Goal: Transaction & Acquisition: Subscribe to service/newsletter

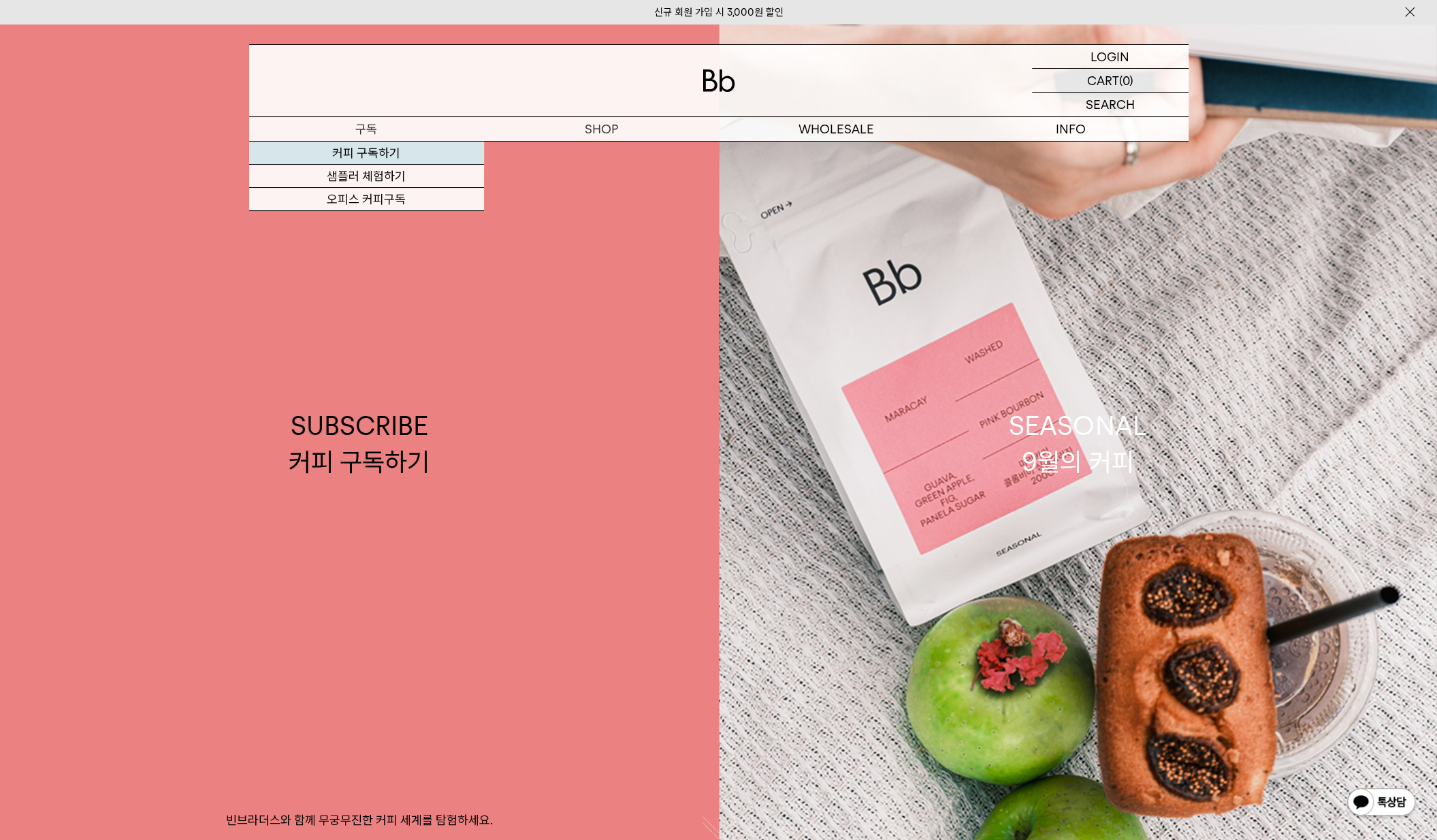
click at [387, 153] on link "커피 구독하기" at bounding box center [367, 153] width 235 height 23
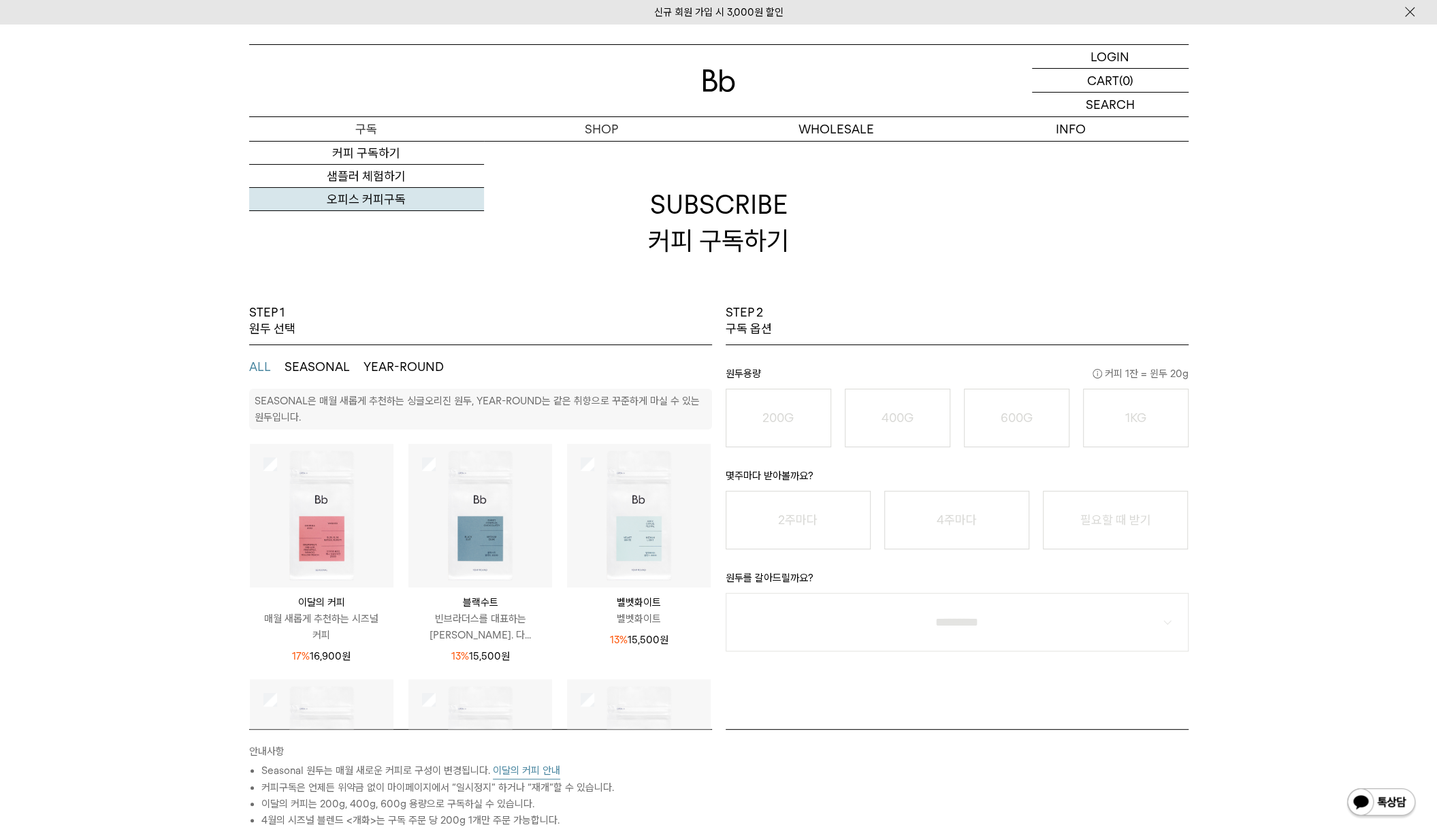
click at [372, 199] on link "오피스 커피구독" at bounding box center [367, 200] width 235 height 23
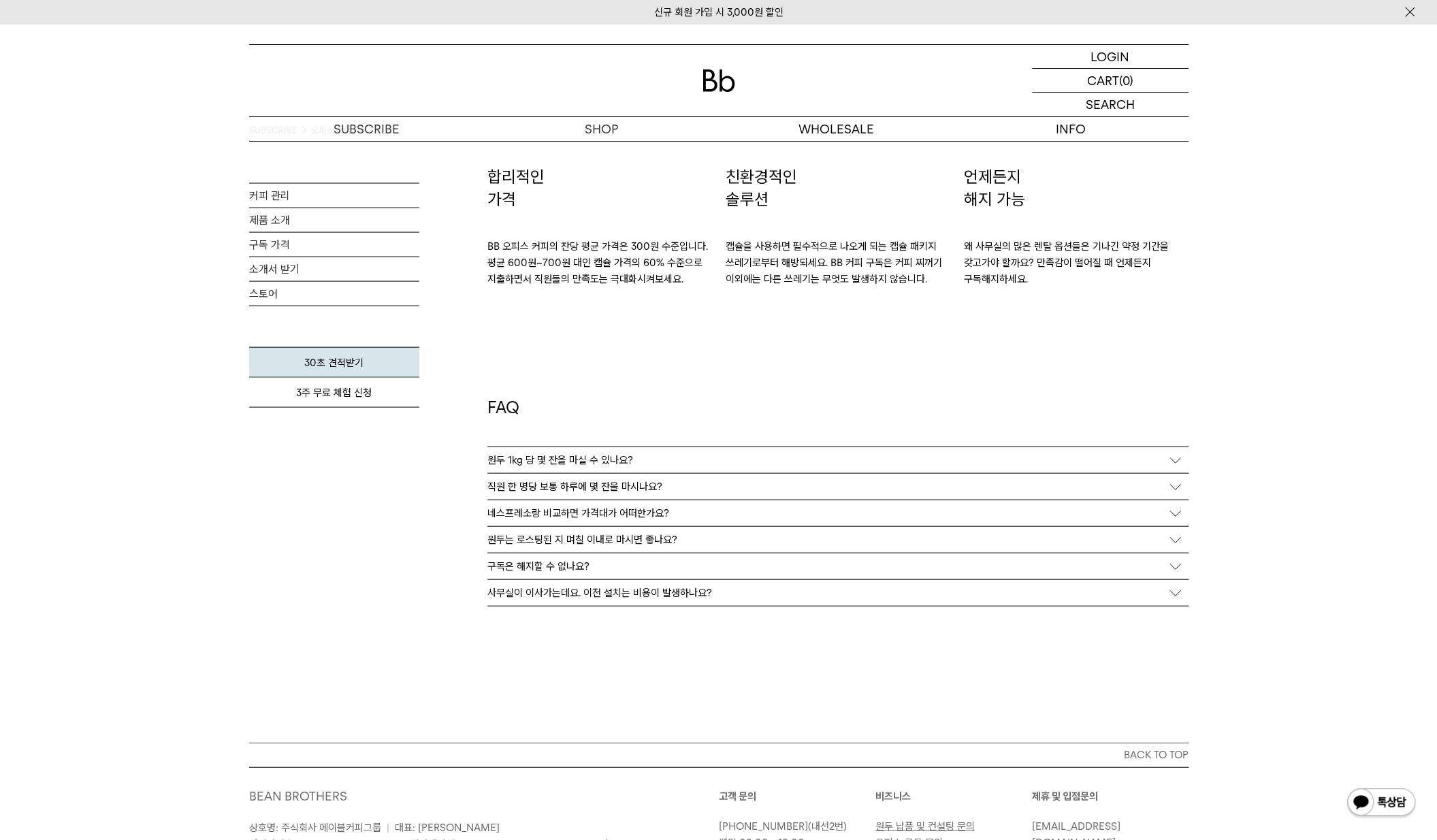
scroll to position [2409, 0]
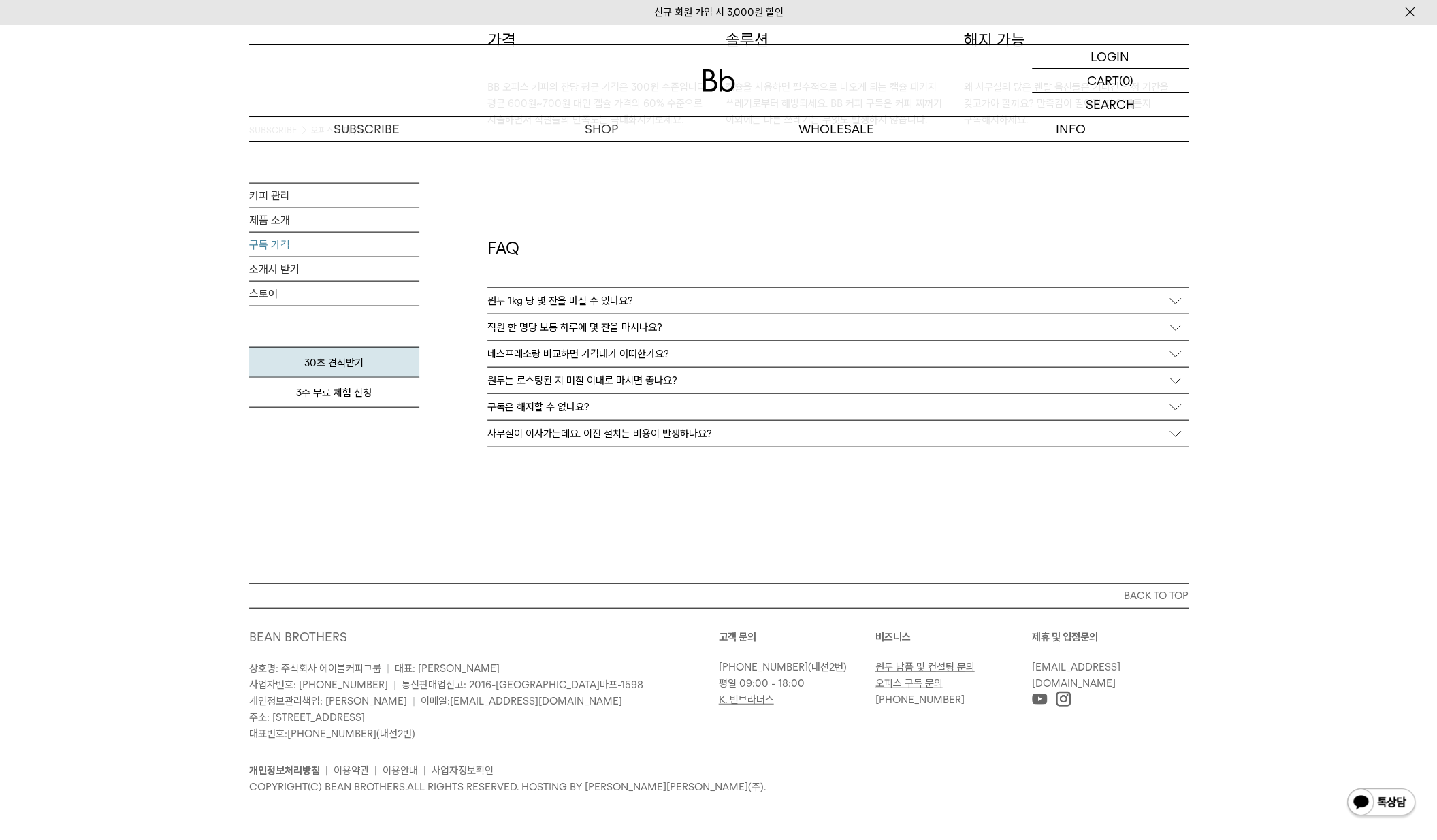
click at [277, 253] on link "구독 가격" at bounding box center [335, 245] width 170 height 24
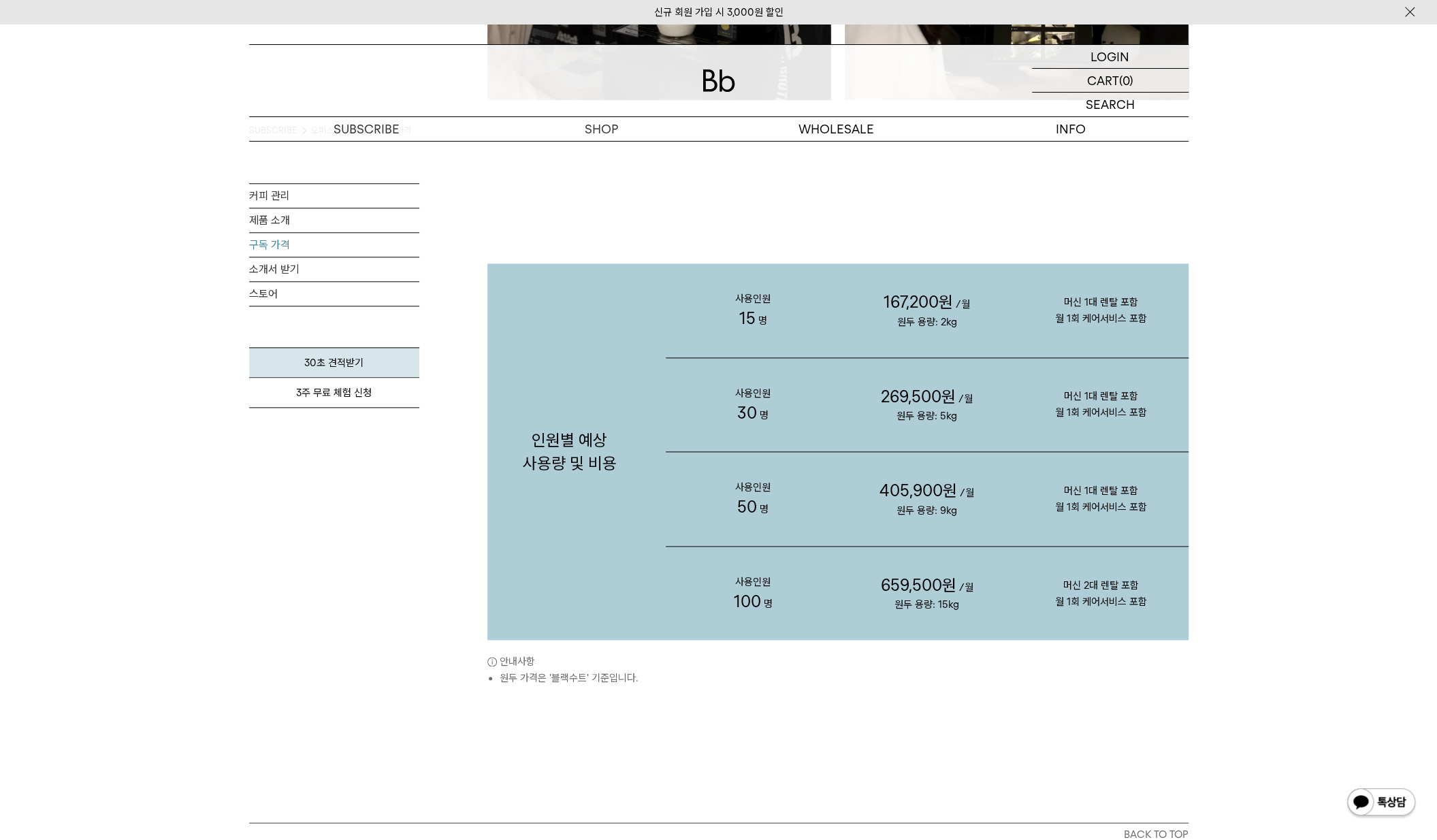
scroll to position [953, 0]
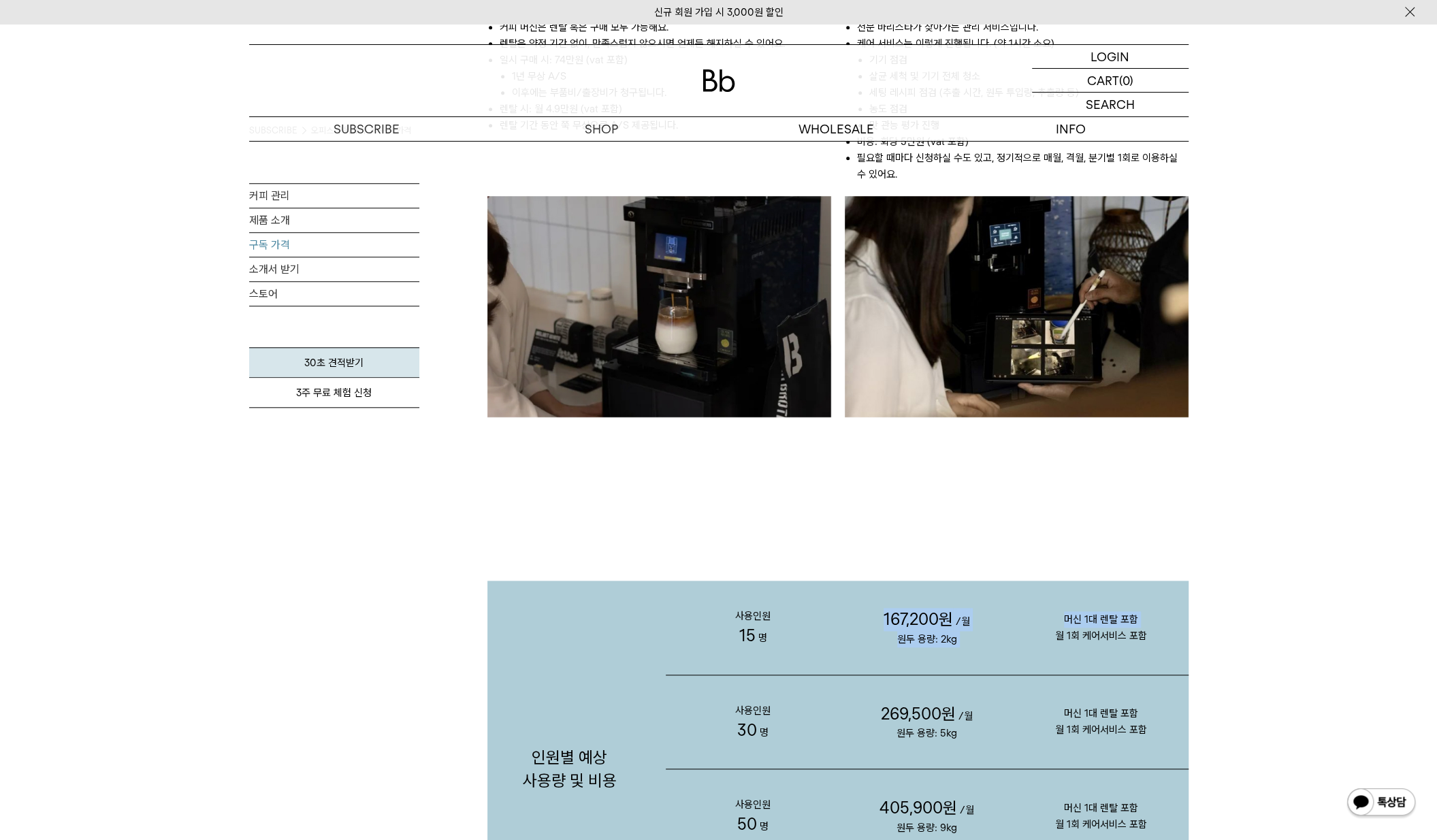
drag, startPoint x: 879, startPoint y: 612, endPoint x: 1093, endPoint y: 644, distance: 216.4
click at [1068, 648] on div "사용인원 15 명 167,200원 /월 원두 용량: 2kg 머신 1대 렌탈 포함 월 1회 케어서비스 포함" at bounding box center [927, 628] width 523 height 95
click at [1105, 644] on p "머신 1대 렌탈 포함 월 1회 케어서비스 포함" at bounding box center [1102, 627] width 174 height 87
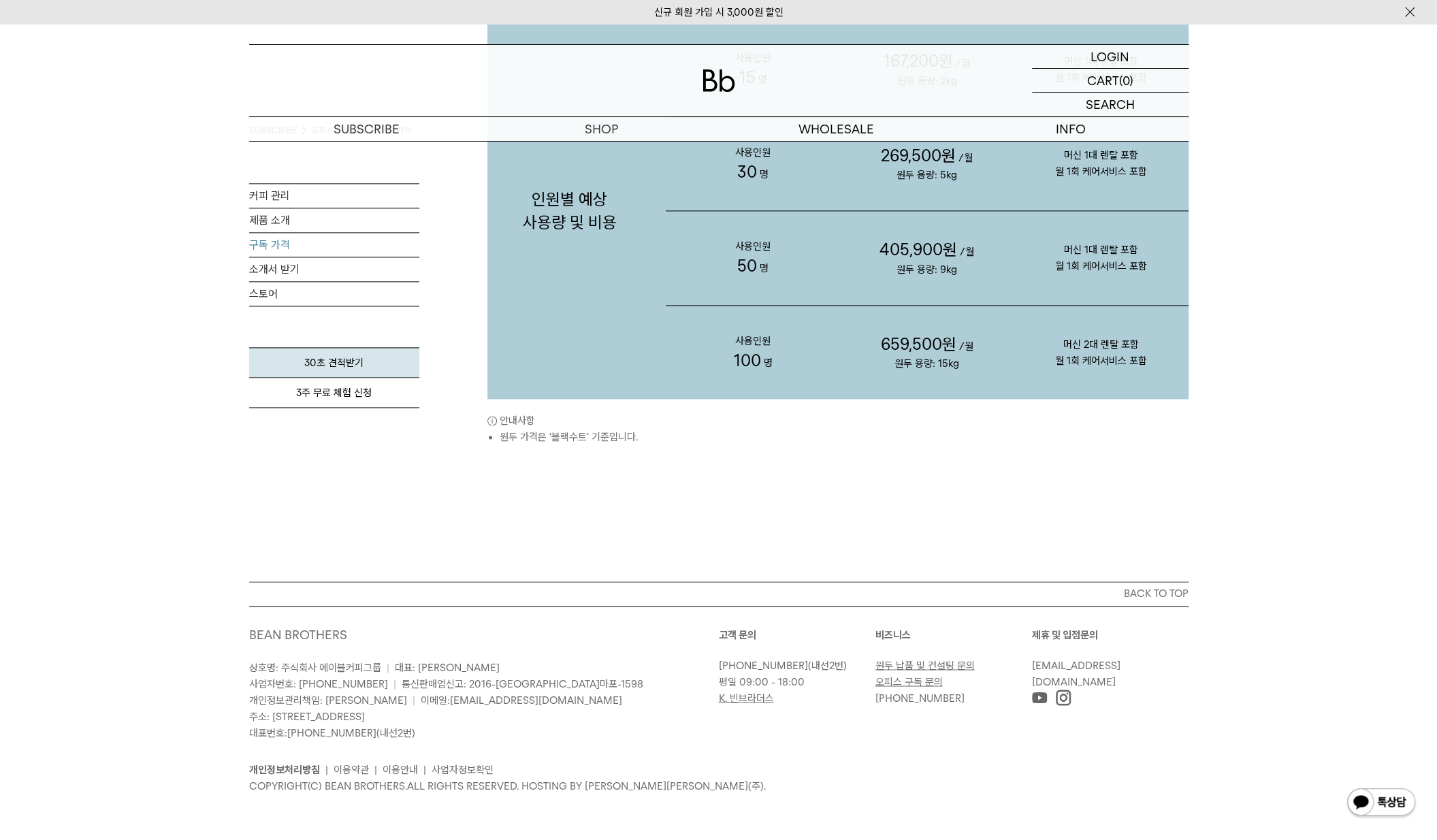
scroll to position [1352, 0]
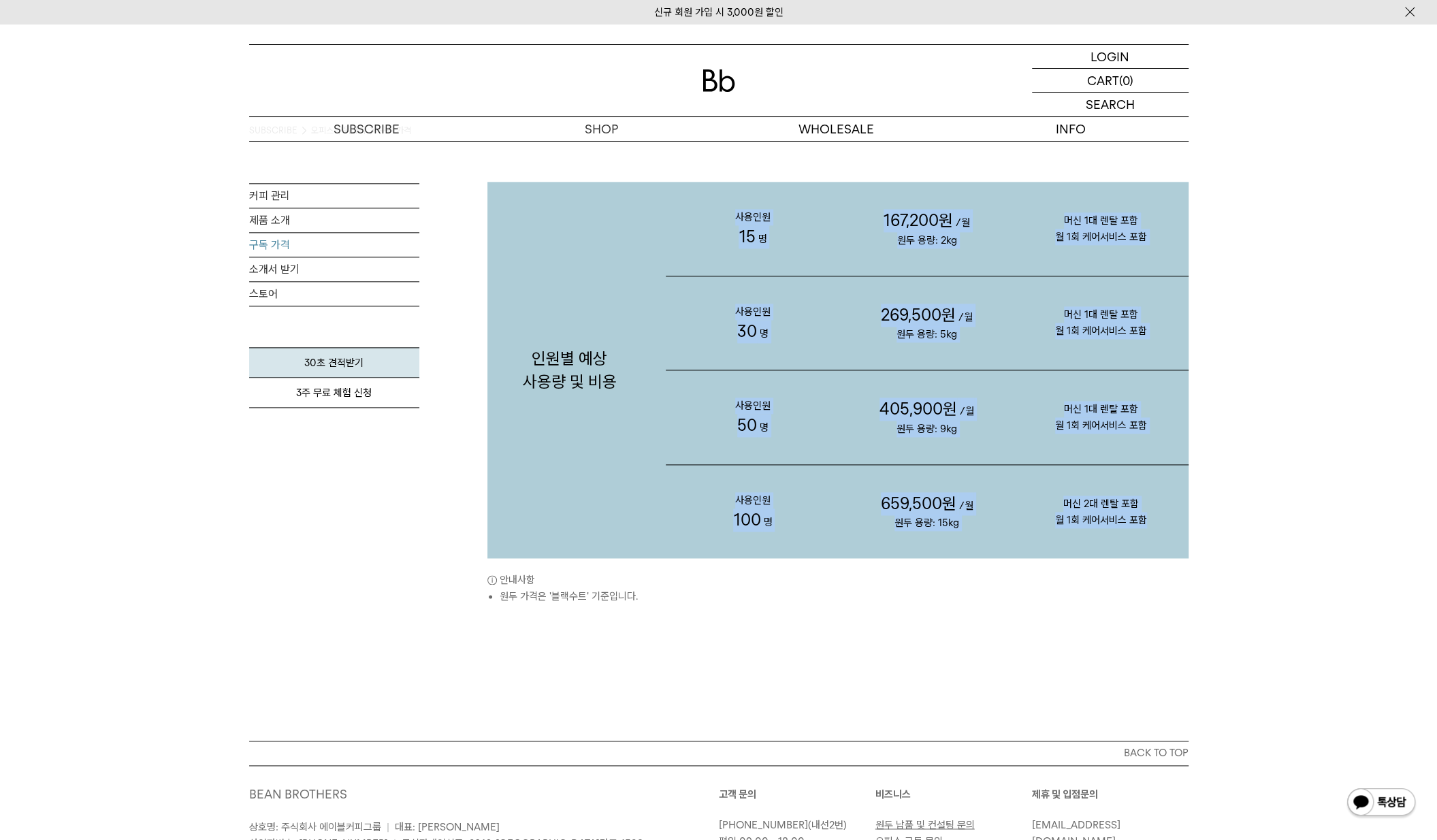
drag, startPoint x: 718, startPoint y: 210, endPoint x: 1182, endPoint y: 530, distance: 563.6
click at [1182, 530] on div "사용인원 15 명 167,200원 /월 원두 용량: 2kg 머신 1대 렌탈 포함 월 1회 케어서비스 포함 사용인원 30 명 269,500원 50" at bounding box center [927, 370] width 536 height 376
click at [1182, 530] on p "머신 2대 렌탈 포함 월 1회 케어서비스 포함" at bounding box center [1102, 512] width 174 height 87
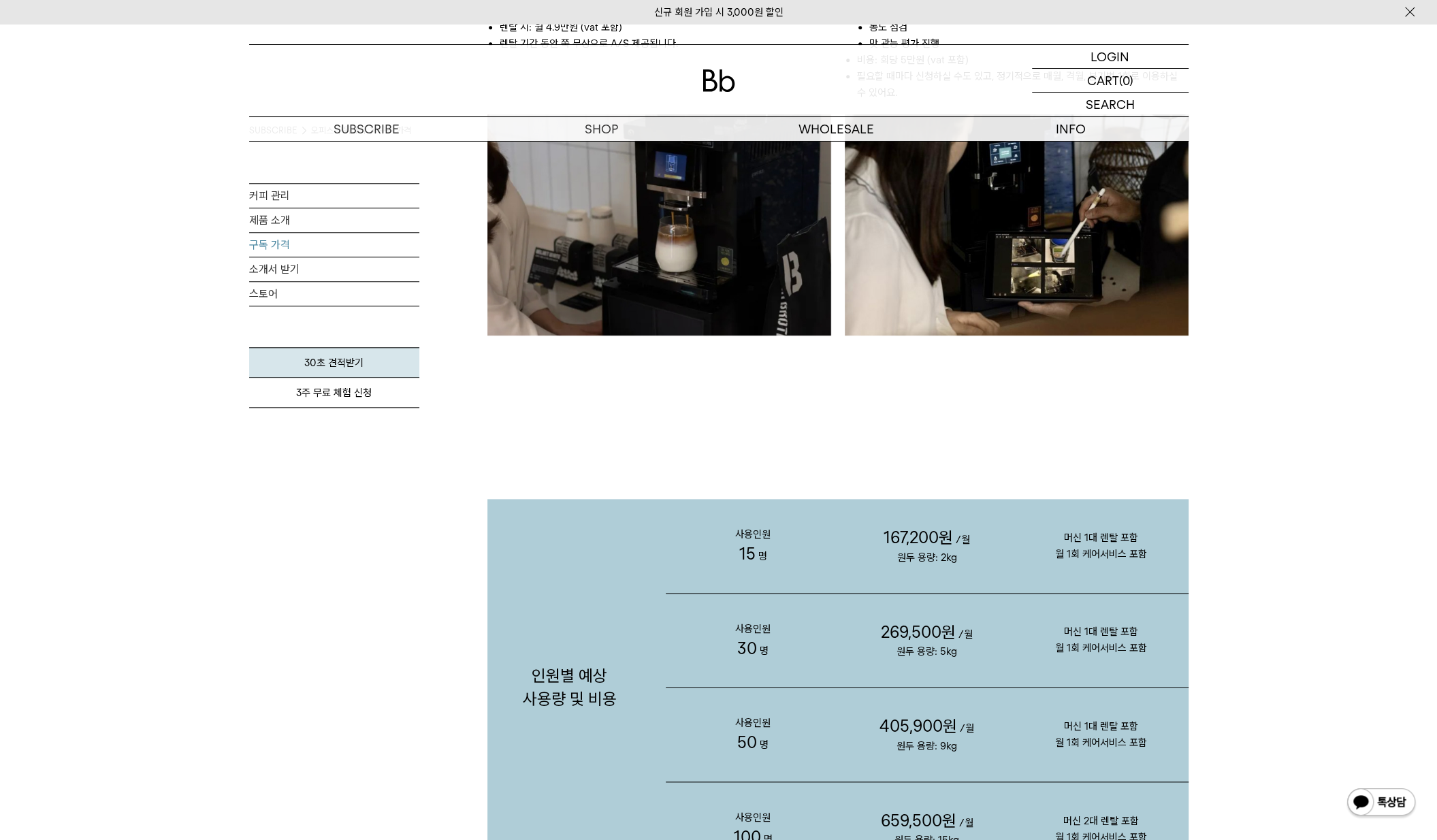
scroll to position [717, 0]
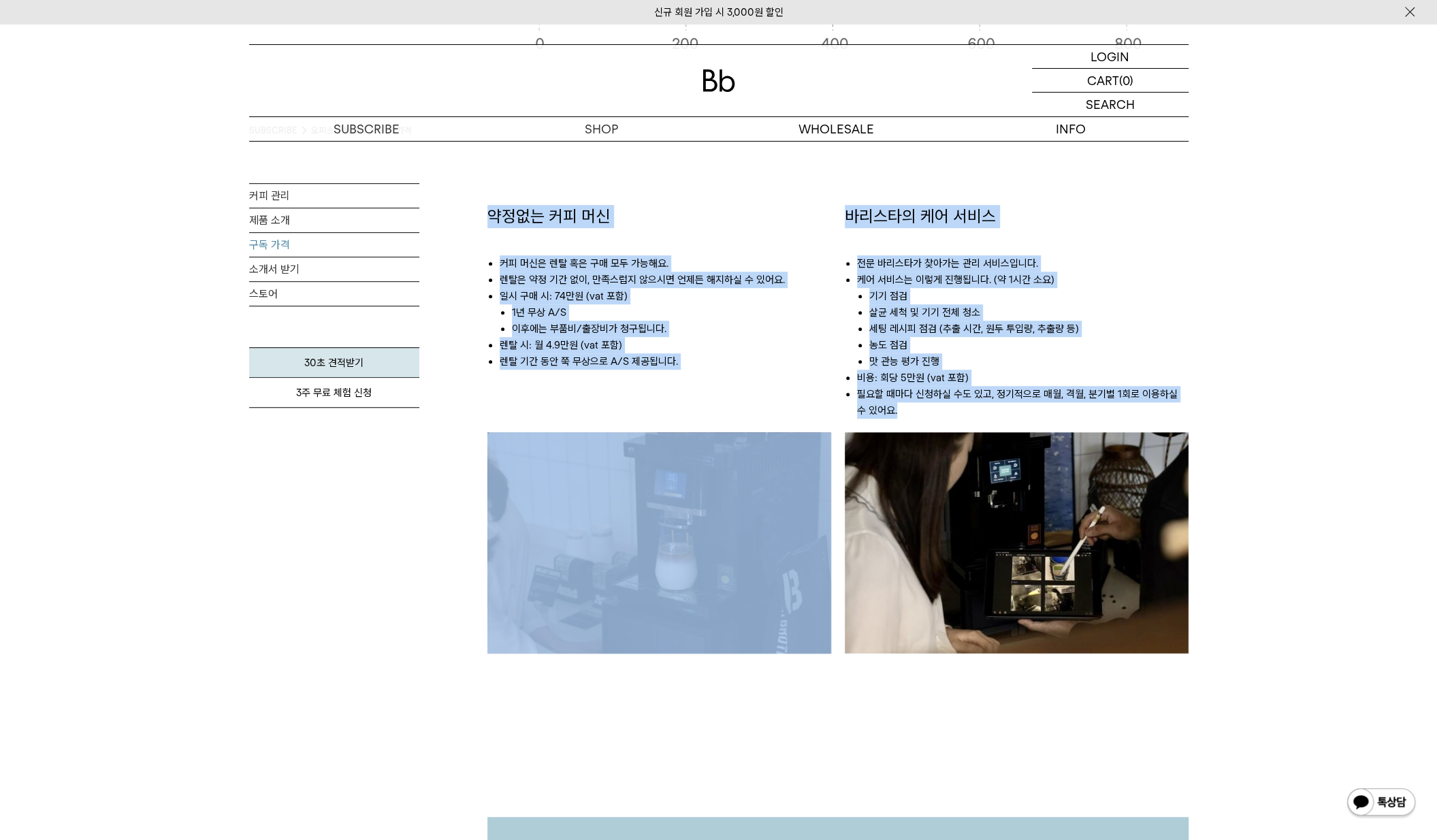
drag, startPoint x: 528, startPoint y: 218, endPoint x: 1169, endPoint y: 410, distance: 669.1
click at [1169, 410] on div "약정없는 커피 머신 커피 머신은 렌탈 혹은 구매 모두 가능해요. 렌탈은 약정 기간 없이, 만족스럽지 않으시면 언제든 해지하실 수 있어요. 일시…" at bounding box center [838, 456] width 715 height 503
click at [1168, 409] on li "필요할 때마다 신청하실 수도 있고, 정기적으로 매월, 격월, 분기별 1회로 이용하실 수 있어요." at bounding box center [1023, 402] width 332 height 33
drag, startPoint x: 1149, startPoint y: 411, endPoint x: 473, endPoint y: 202, distance: 707.6
click at [473, 202] on div "SUBSCRIBE 오피스 구독하기 구독 가격 커피 관리 제품 소개 구독 가격 소개서 받기 스토어 30초 견적받기" at bounding box center [719, 400] width 940 height 1952
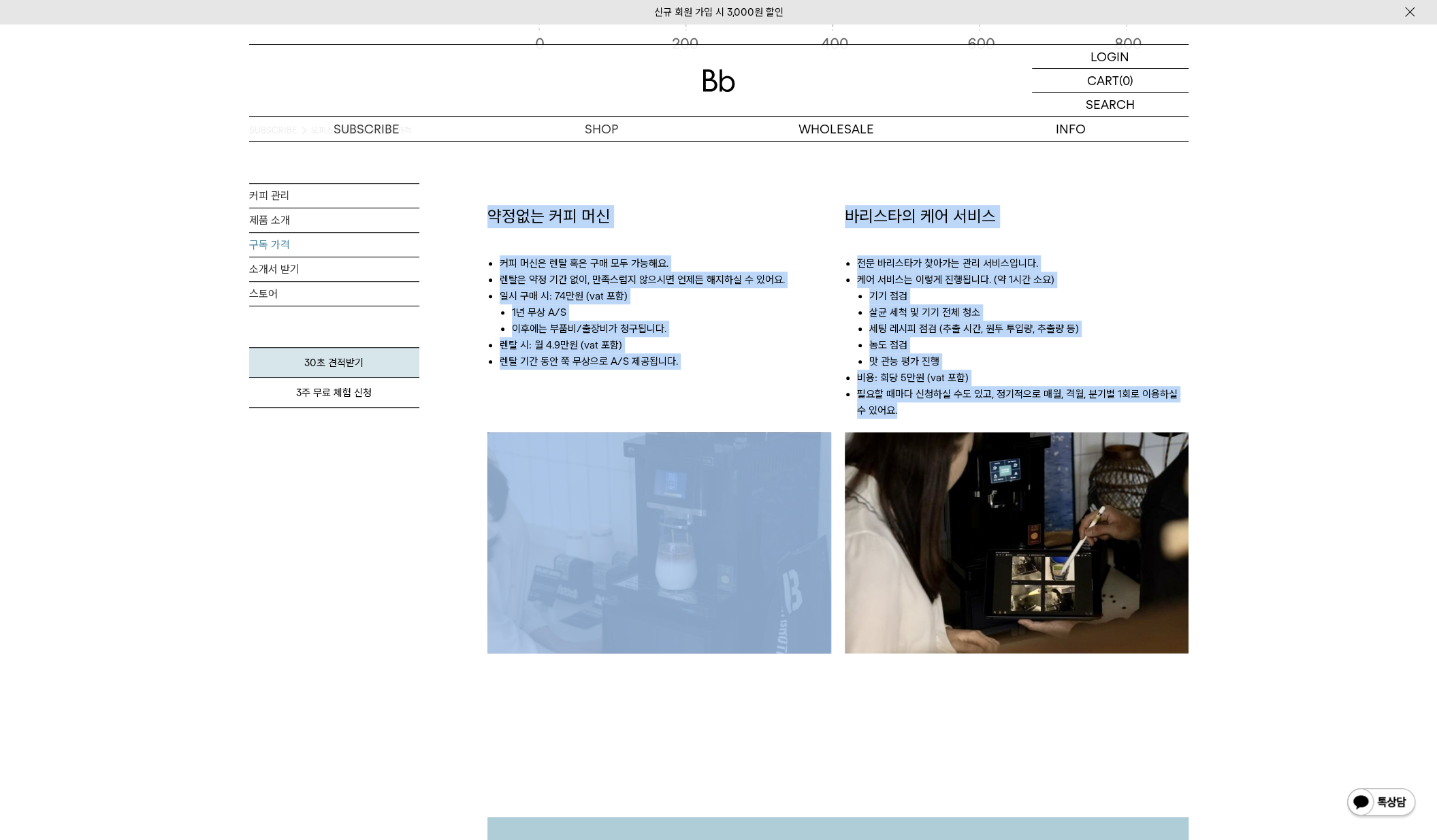
click at [473, 202] on div "SUBSCRIBE 오피스 구독하기 구독 가격 커피 관리 제품 소개 구독 가격 소개서 받기 스토어 30초 견적받기" at bounding box center [719, 400] width 940 height 1952
drag, startPoint x: 572, startPoint y: 218, endPoint x: 1223, endPoint y: 341, distance: 662.5
click at [1226, 339] on div "SUBSCRIBE 오피스 구독하기 구독 가격 커피 관리 제품 소개 구독 가격 소개서 받기 스토어" at bounding box center [718, 400] width 1437 height 1952
click at [1198, 350] on div "SUBSCRIBE 오피스 구독하기 구독 가격 커피 관리 제품 소개 구독 가격 소개서 받기 스토어 30초 견적받기" at bounding box center [718, 400] width 980 height 1952
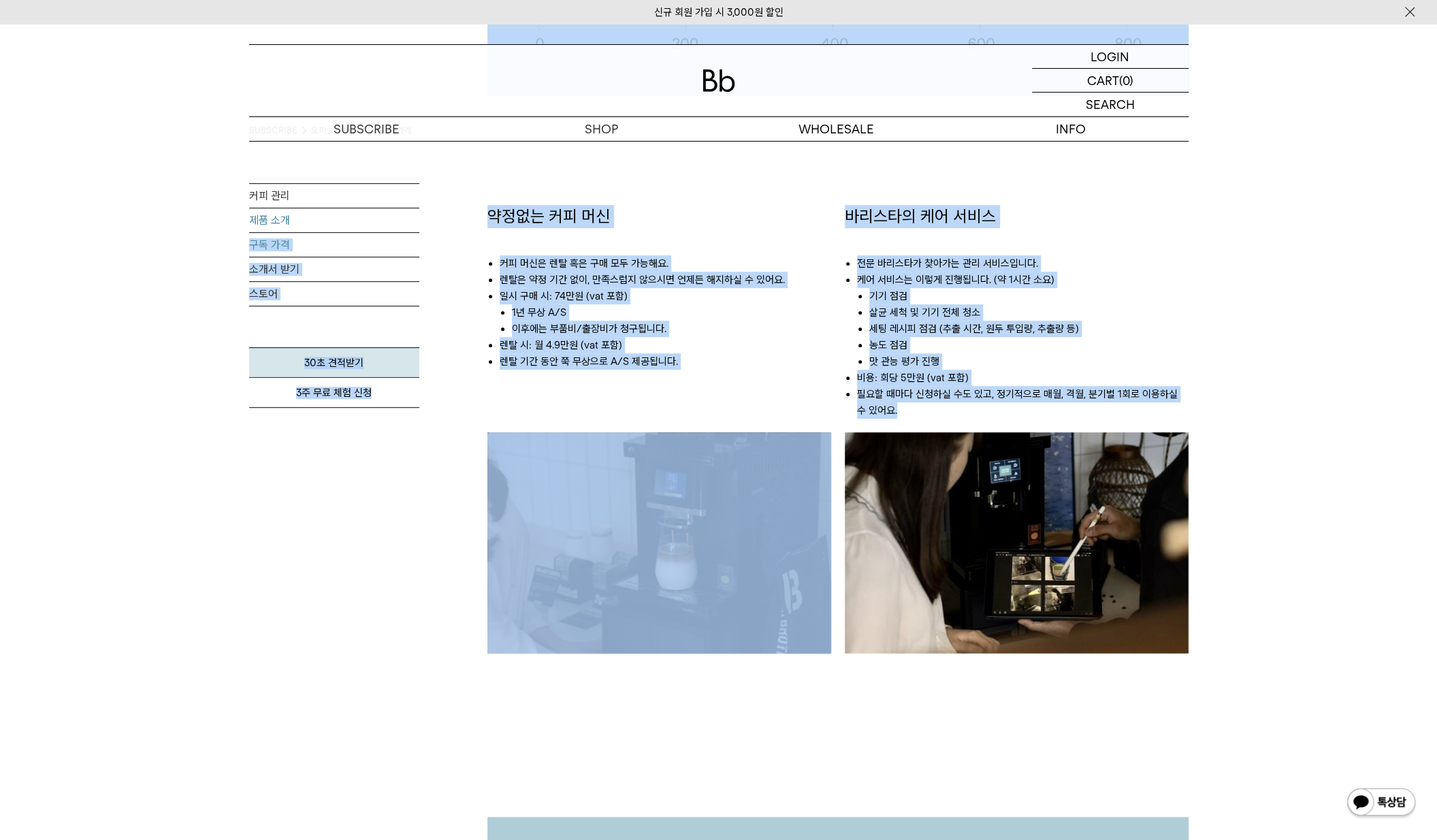
drag, startPoint x: 925, startPoint y: 411, endPoint x: 418, endPoint y: 225, distance: 540.0
click at [418, 225] on div "SUBSCRIBE 오피스 구독하기 구독 가격 커피 관리 제품 소개 구독 가격 소개서 받기 스토어 30초 견적받기" at bounding box center [719, 400] width 940 height 1952
click at [495, 223] on h3 "약정없는 커피 머신" at bounding box center [659, 216] width 344 height 23
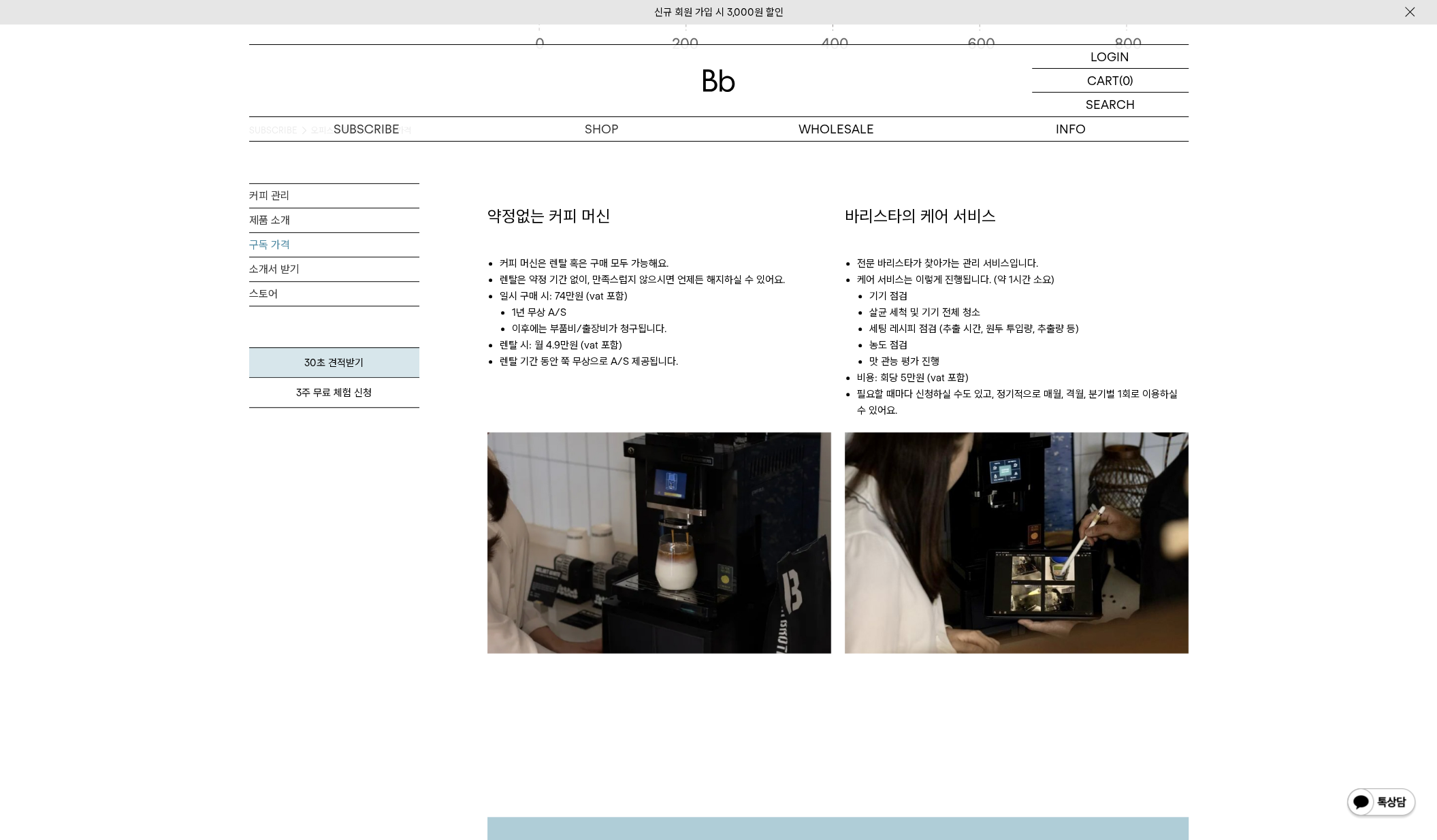
scroll to position [0, 0]
